Goal: Find specific page/section: Find specific page/section

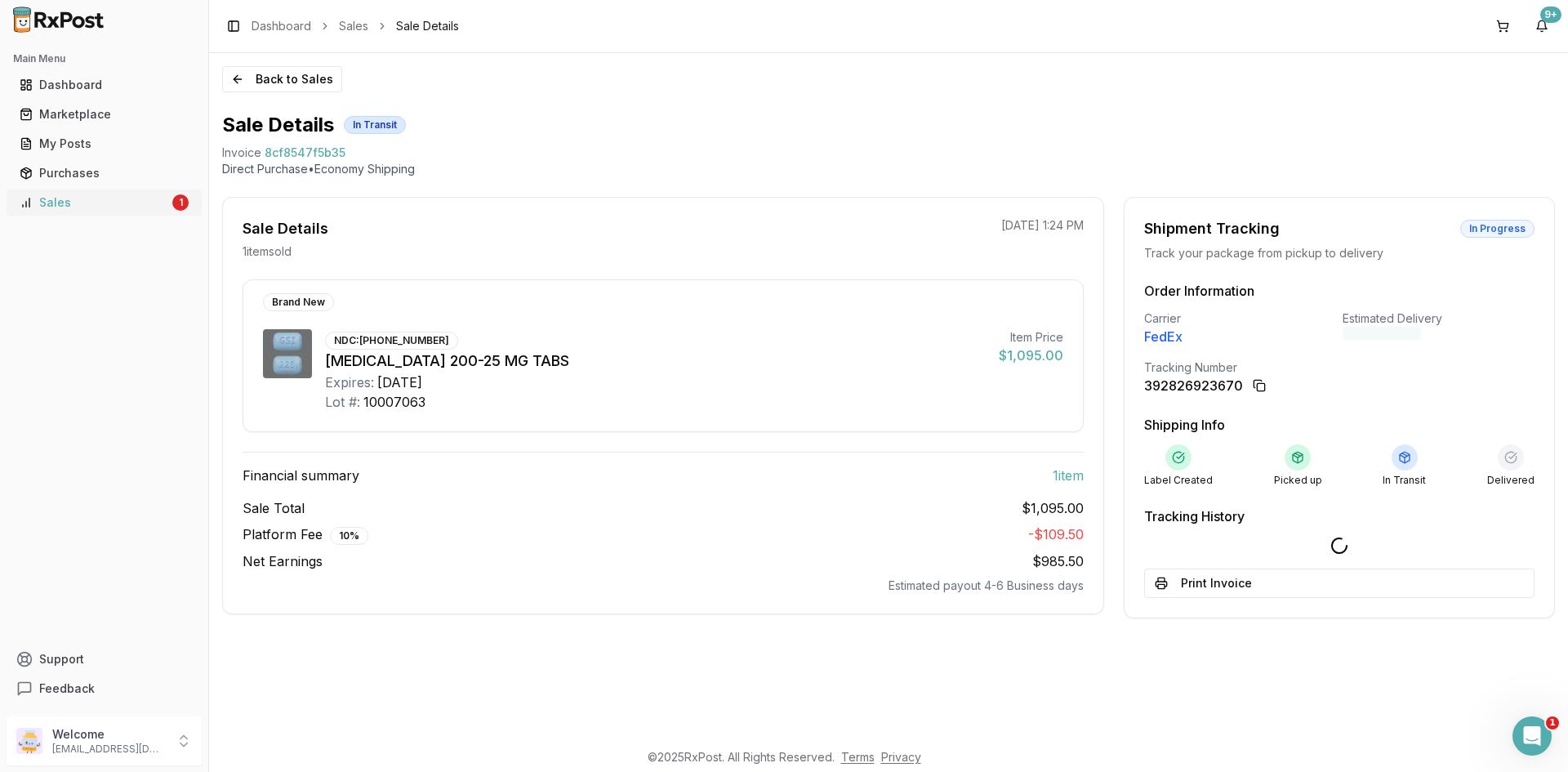
click at [121, 202] on div "Sales" at bounding box center [94, 202] width 149 height 16
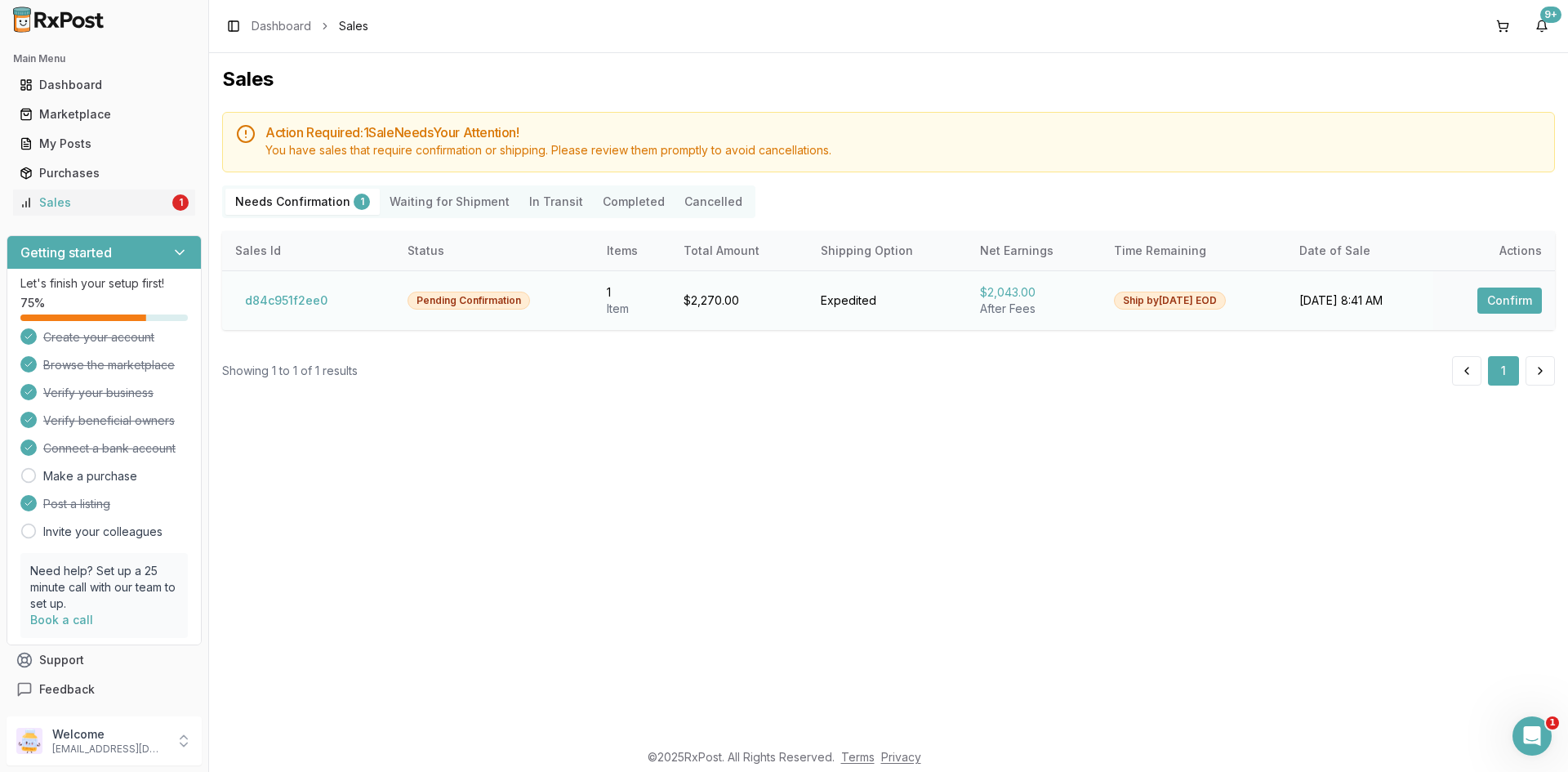
click at [1514, 302] on button "Confirm" at bounding box center [1510, 300] width 65 height 26
